Goal: Information Seeking & Learning: Learn about a topic

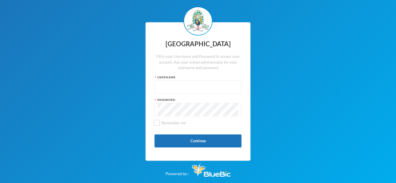
click at [175, 90] on input "text" at bounding box center [198, 87] width 81 height 13
type input "g"
type input "glh25c74"
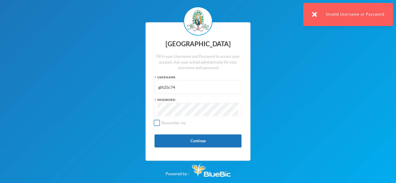
click at [157, 124] on input "Remember me" at bounding box center [157, 123] width 6 height 6
click at [159, 123] on input "Remember me" at bounding box center [157, 123] width 6 height 6
checkbox input "false"
click at [239, 112] on div at bounding box center [197, 109] width 87 height 13
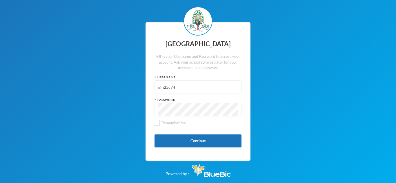
click at [236, 85] on input "glh25c74" at bounding box center [198, 87] width 81 height 13
type input "glh22c8"
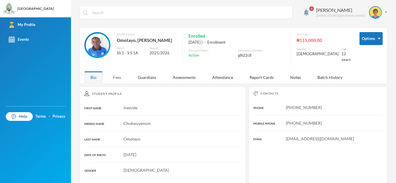
click at [123, 77] on div "Fees" at bounding box center [117, 77] width 20 height 12
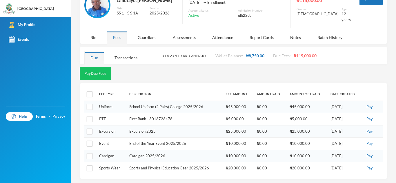
scroll to position [41, 0]
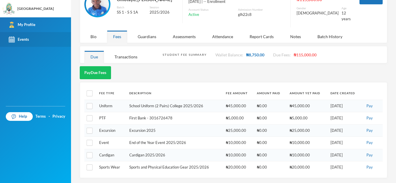
click at [21, 42] on div "Events" at bounding box center [19, 40] width 20 height 6
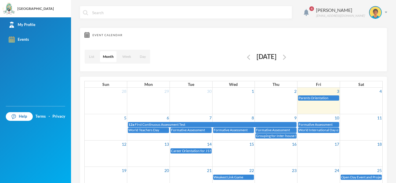
click at [314, 11] on span "4" at bounding box center [311, 8] width 5 height 5
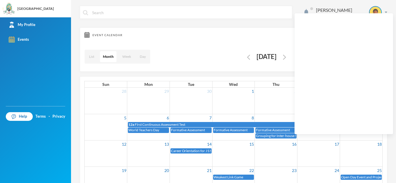
click at [278, 32] on div "Event Calendar List Month Week Day [DATE]" at bounding box center [233, 50] width 307 height 44
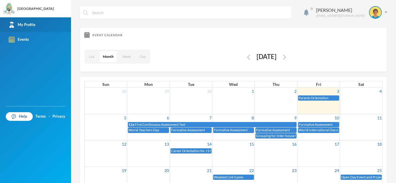
click at [45, 30] on link "My Profile" at bounding box center [35, 24] width 71 height 15
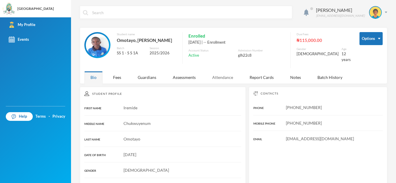
click at [230, 79] on div "Attendance" at bounding box center [222, 77] width 33 height 12
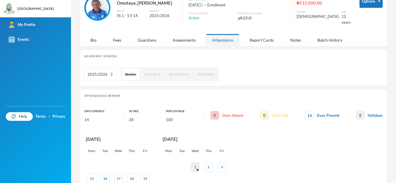
scroll to position [37, 0]
click at [179, 38] on div "Assessments" at bounding box center [184, 40] width 35 height 12
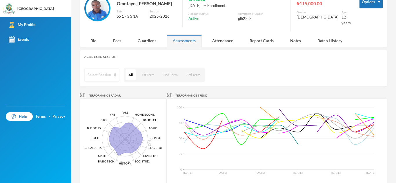
click at [114, 75] on img at bounding box center [115, 75] width 2 height 4
click at [109, 103] on li "2023/2024" at bounding box center [101, 105] width 35 height 9
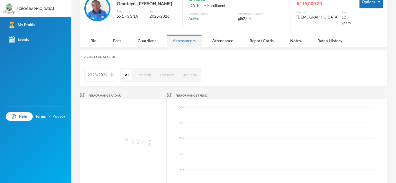
click at [109, 78] on div "2023/2024" at bounding box center [100, 75] width 32 height 13
click at [108, 88] on span "All Sessions" at bounding box center [98, 87] width 21 height 5
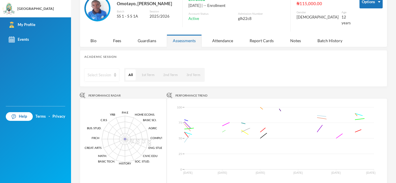
click at [113, 75] on div "Select Session" at bounding box center [101, 75] width 35 height 13
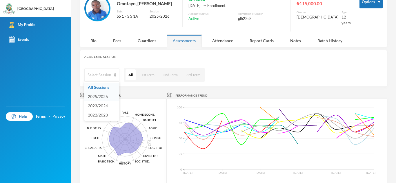
click at [109, 95] on li "2025/2026" at bounding box center [101, 96] width 35 height 9
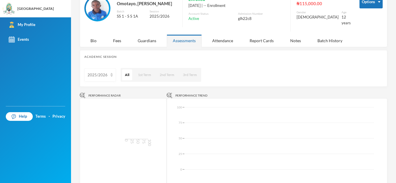
click at [110, 76] on img at bounding box center [111, 75] width 2 height 4
click at [111, 97] on li "2025/2026" at bounding box center [101, 96] width 35 height 9
click at [110, 78] on div "2025/2026" at bounding box center [100, 75] width 32 height 13
click at [108, 85] on span "All Sessions" at bounding box center [98, 87] width 21 height 5
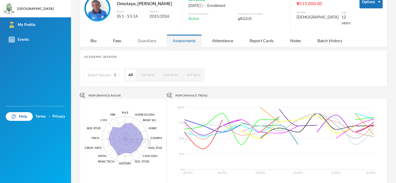
click at [144, 35] on div "Guardians" at bounding box center [147, 40] width 31 height 12
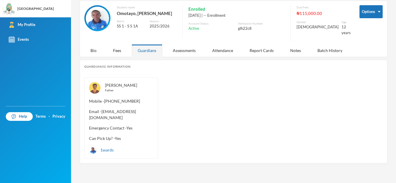
scroll to position [26, 0]
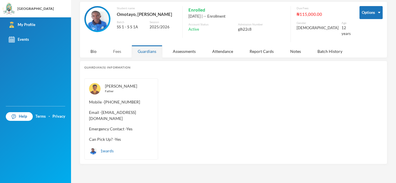
click at [123, 49] on div "Fees" at bounding box center [117, 51] width 20 height 12
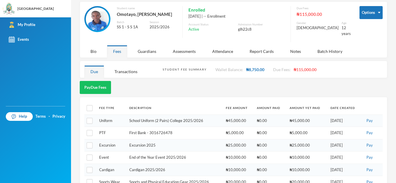
scroll to position [37, 0]
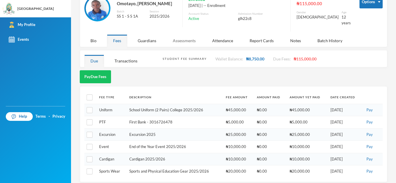
click at [190, 43] on div "Assessments" at bounding box center [184, 40] width 35 height 12
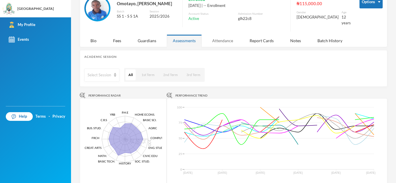
click at [214, 44] on div "Attendance" at bounding box center [222, 40] width 33 height 12
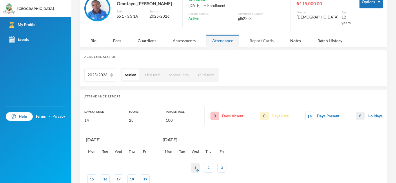
click at [257, 41] on div "Report Cards" at bounding box center [261, 40] width 36 height 12
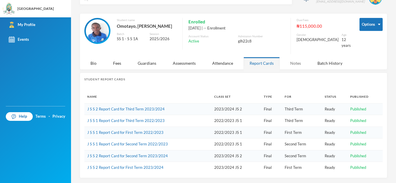
click at [299, 61] on div "Notes" at bounding box center [295, 63] width 23 height 12
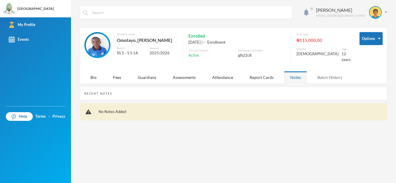
click at [315, 77] on div "Batch History" at bounding box center [329, 77] width 37 height 12
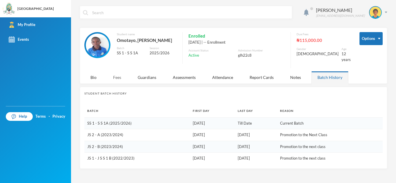
click at [116, 78] on div "Fees" at bounding box center [117, 77] width 20 height 12
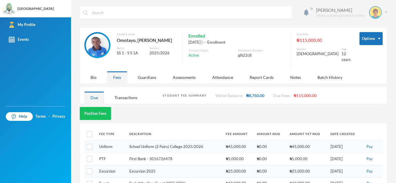
click at [385, 14] on div "Omotayo Iremide [EMAIL_ADDRESS][DOMAIN_NAME]" at bounding box center [350, 12] width 76 height 13
click at [343, 21] on div "Omotayo Iremide [EMAIL_ADDRESS][DOMAIN_NAME]" at bounding box center [233, 17] width 307 height 22
